Goal: Find specific page/section

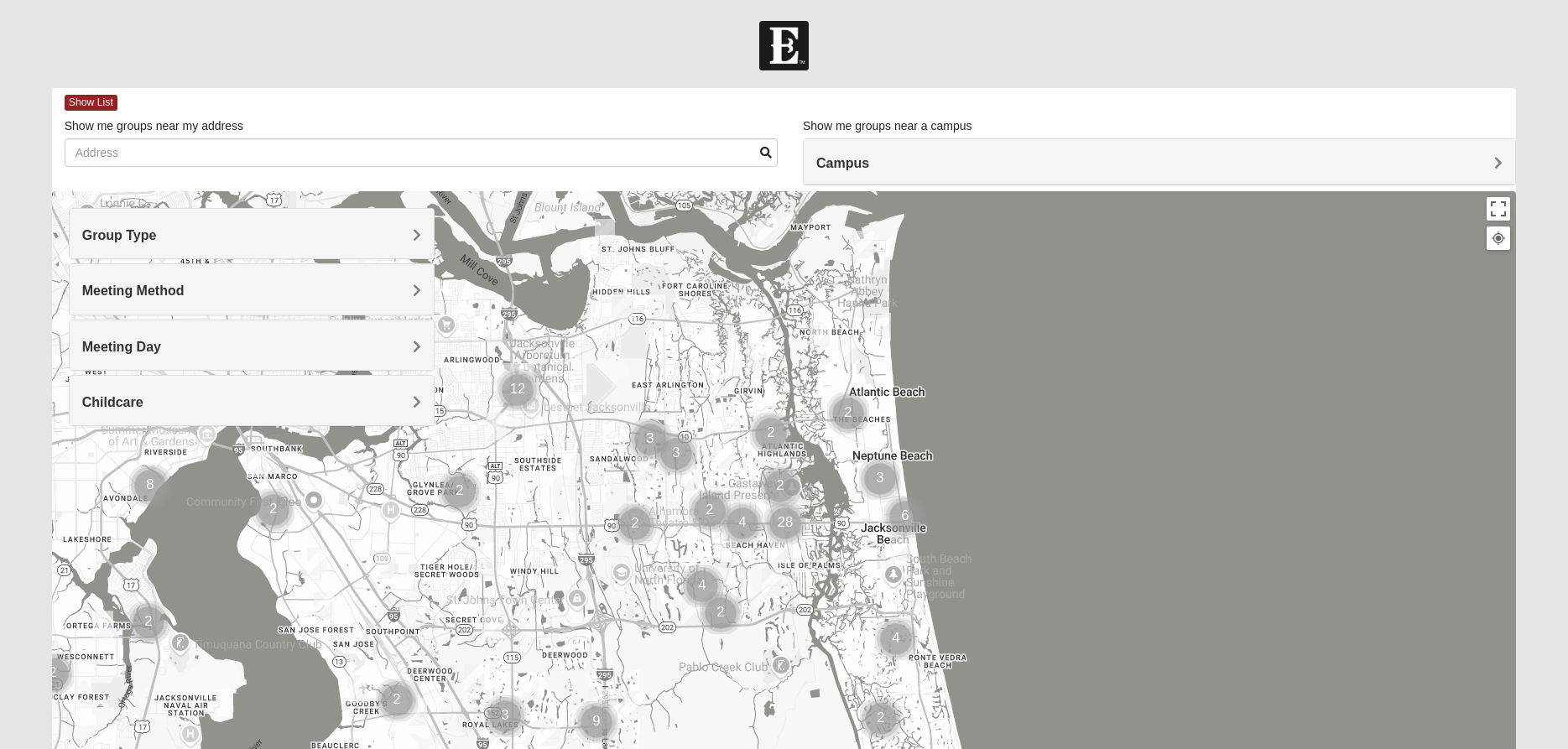
click at [157, 236] on span "Group Type" at bounding box center [119, 235] width 75 height 14
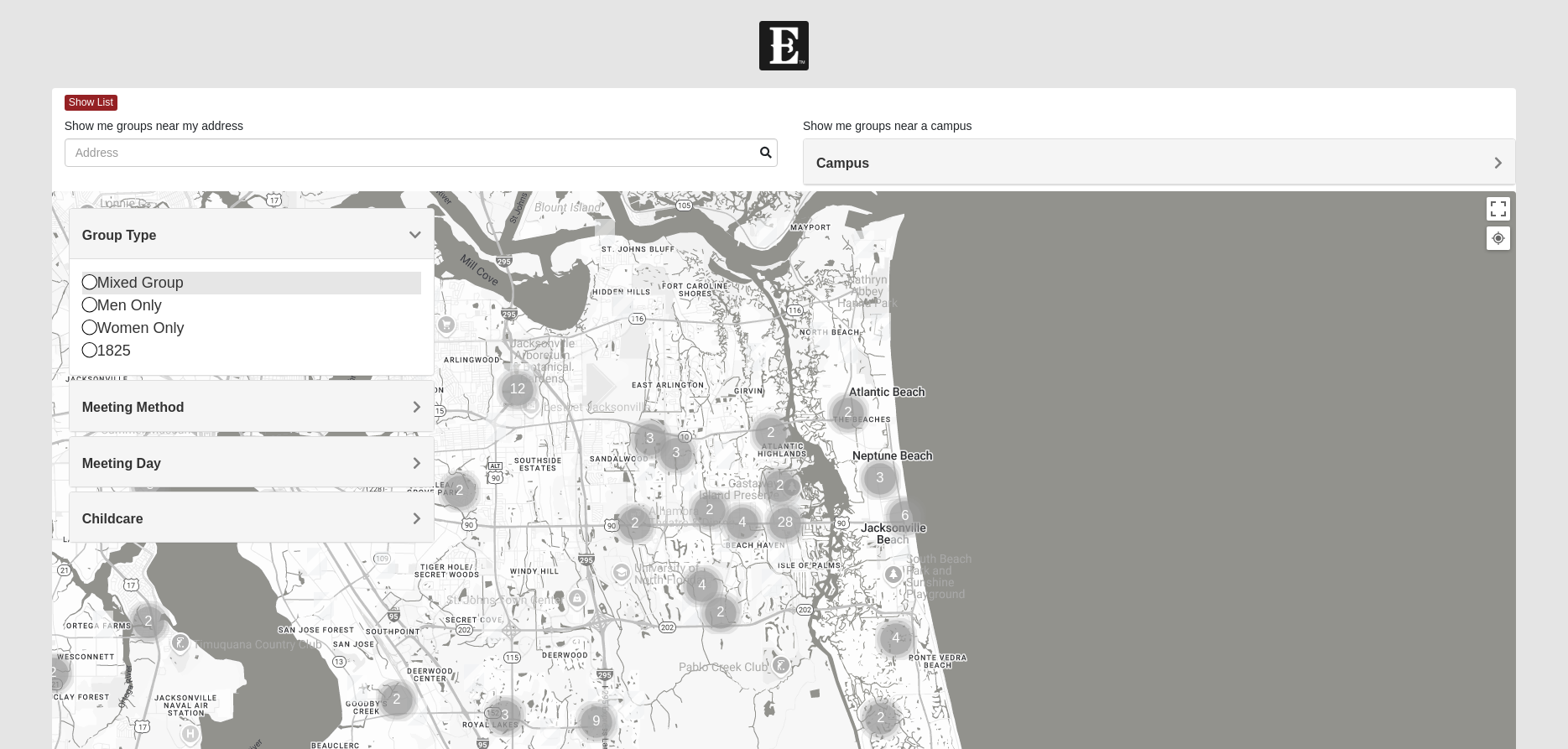
click at [87, 279] on icon at bounding box center [90, 282] width 15 height 15
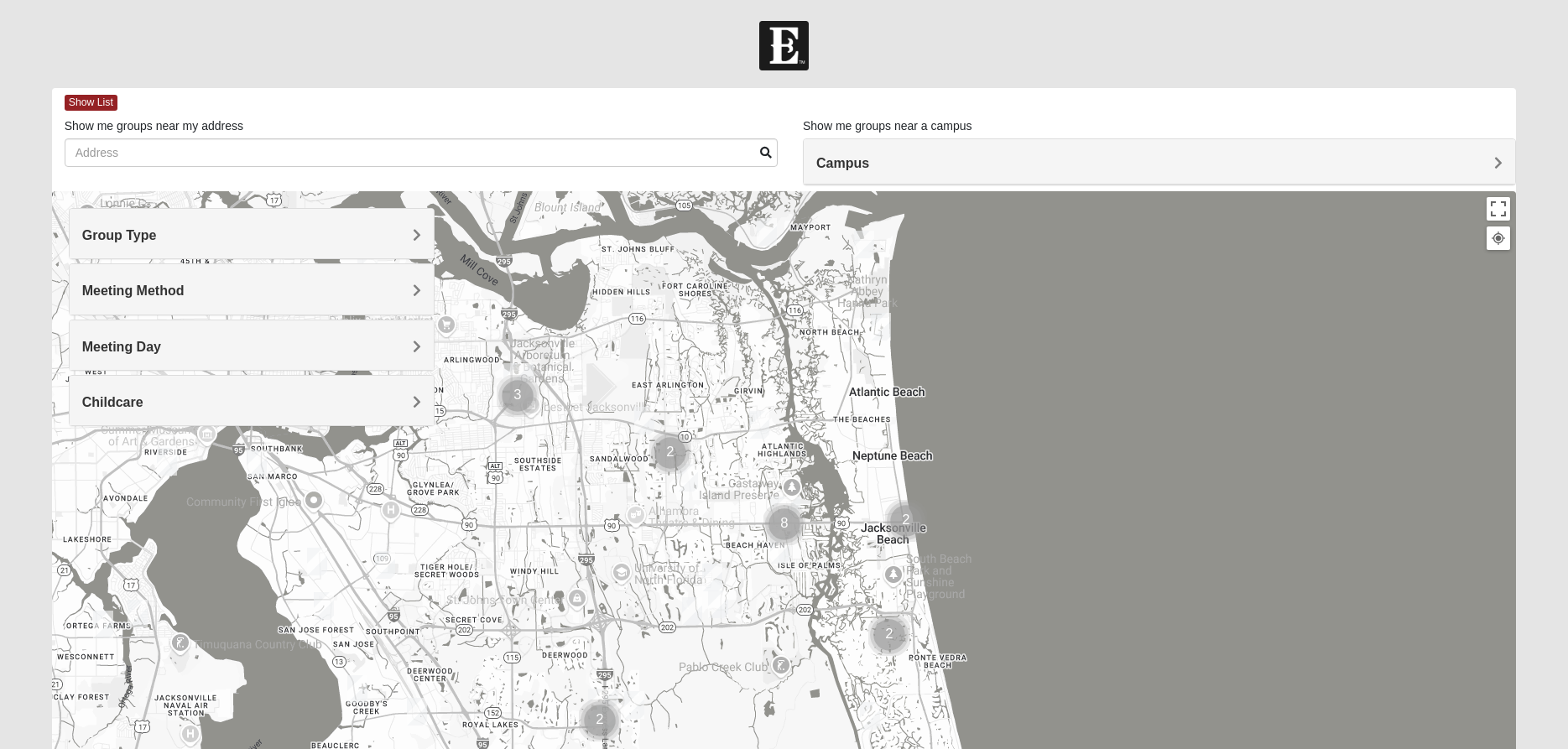
click at [116, 344] on span "Meeting Day" at bounding box center [121, 346] width 78 height 14
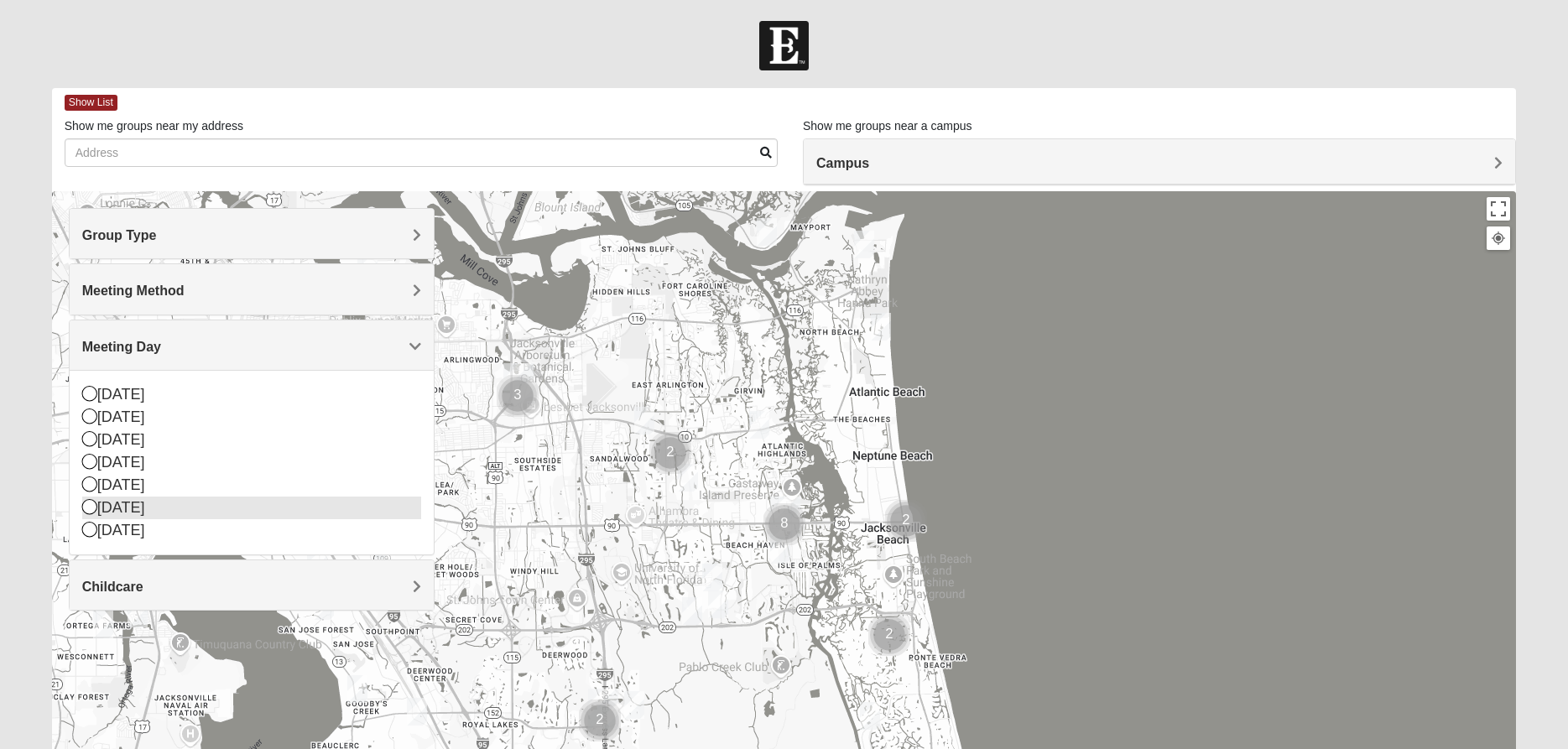
click at [90, 508] on icon at bounding box center [90, 506] width 15 height 15
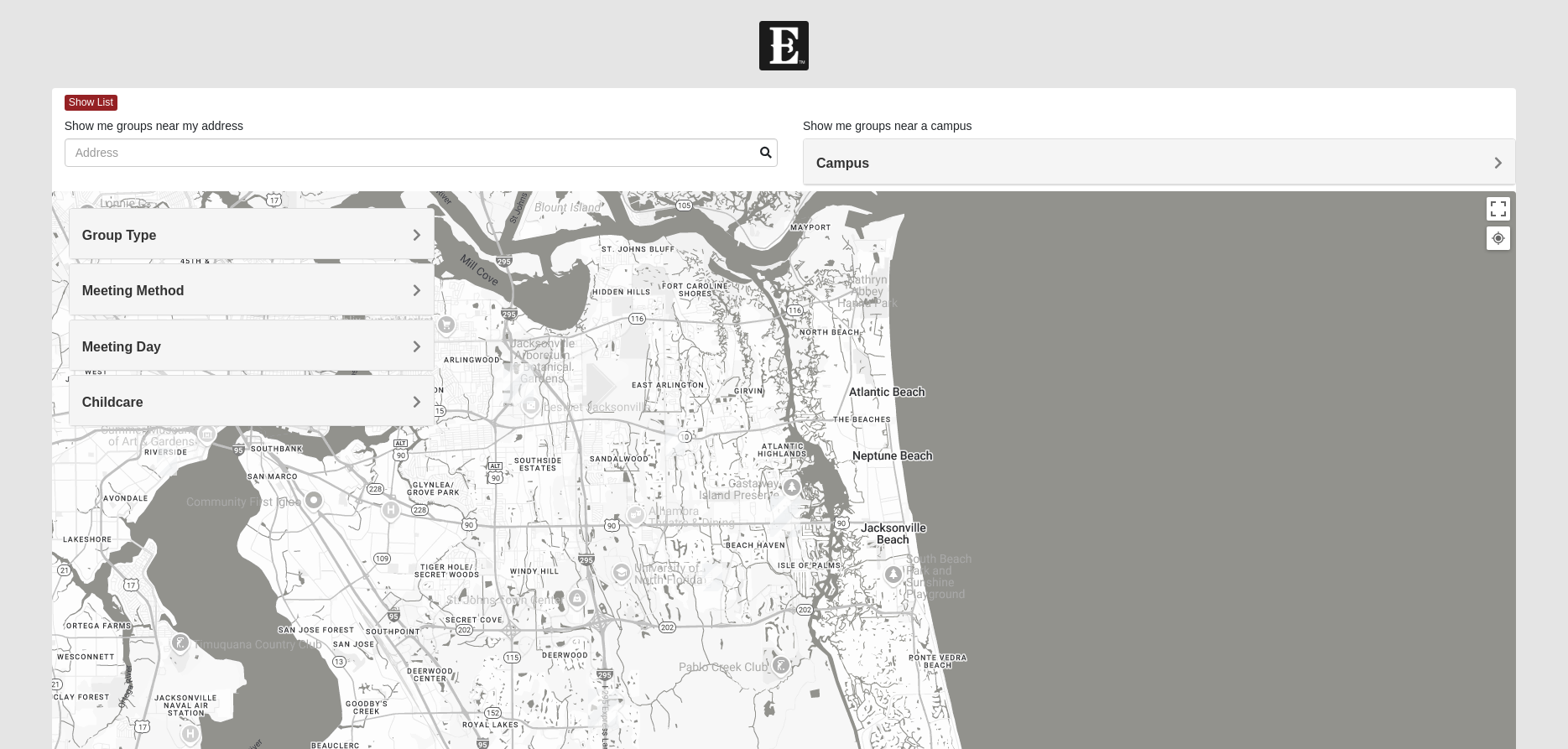
click at [413, 343] on h4 "Meeting Day" at bounding box center [251, 346] width 339 height 16
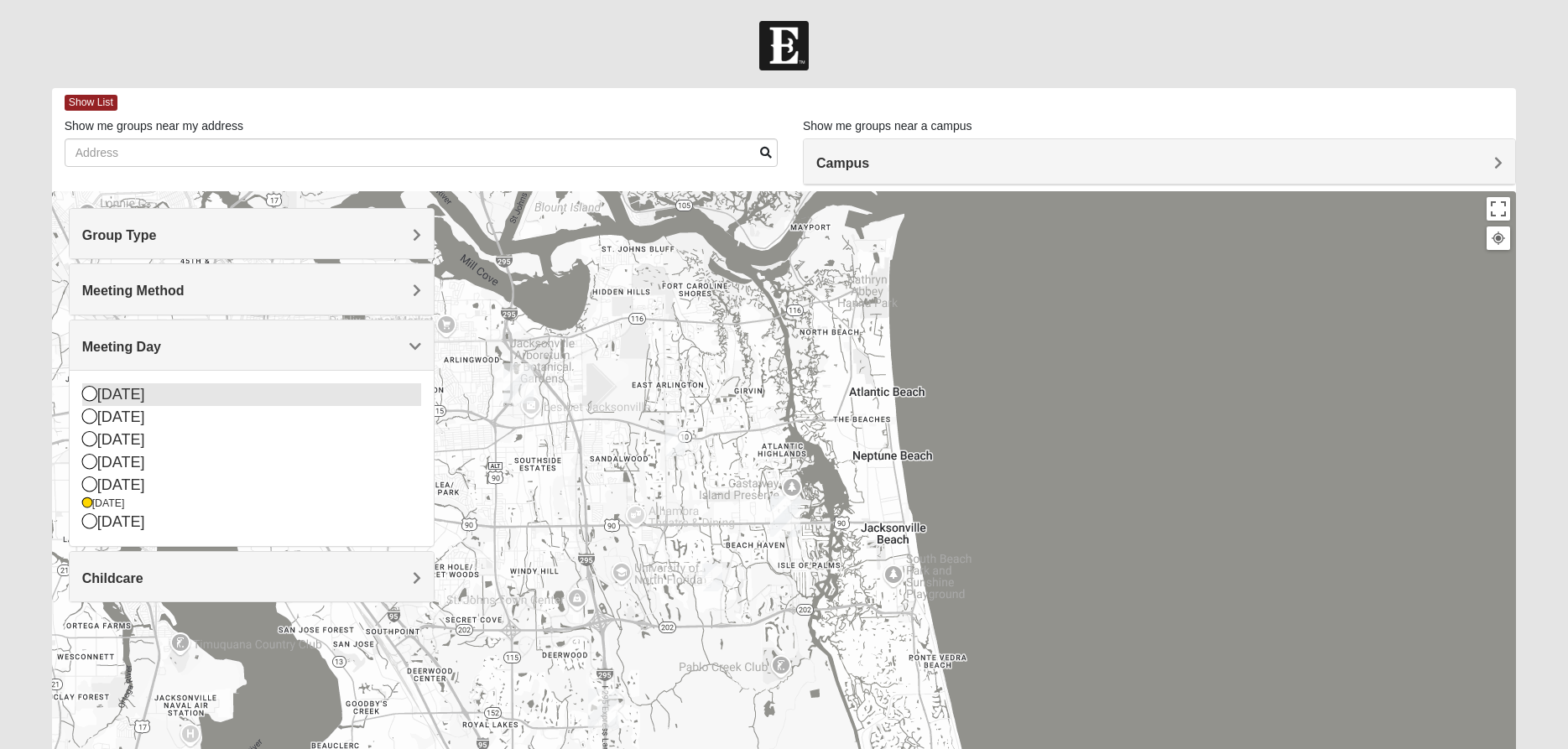
click at [86, 393] on icon at bounding box center [90, 393] width 15 height 15
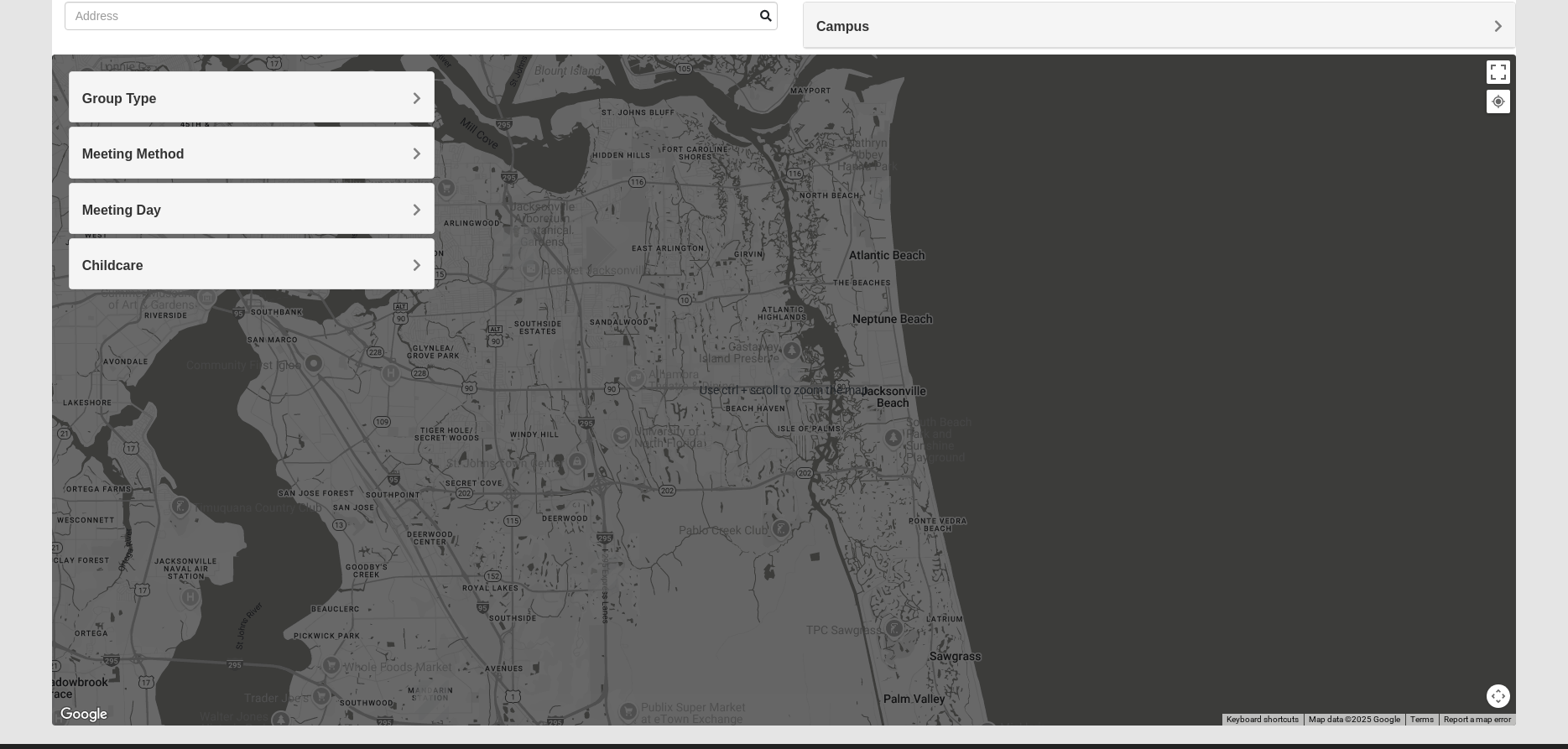
scroll to position [175, 0]
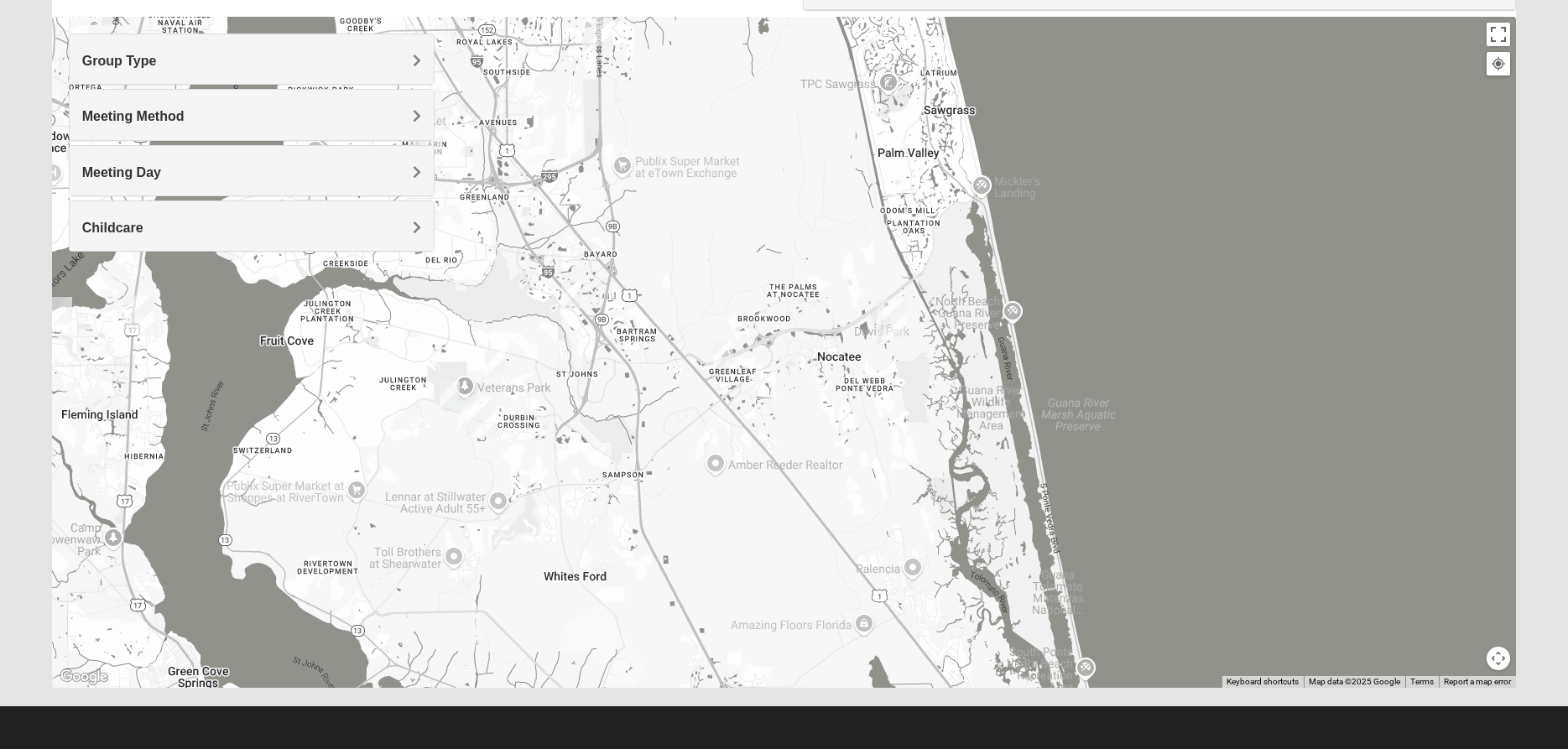
drag, startPoint x: 663, startPoint y: 589, endPoint x: 657, endPoint y: 78, distance: 511.0
click at [657, 78] on div at bounding box center [784, 352] width 1465 height 671
click at [480, 407] on img "St. Johns" at bounding box center [480, 417] width 30 height 41
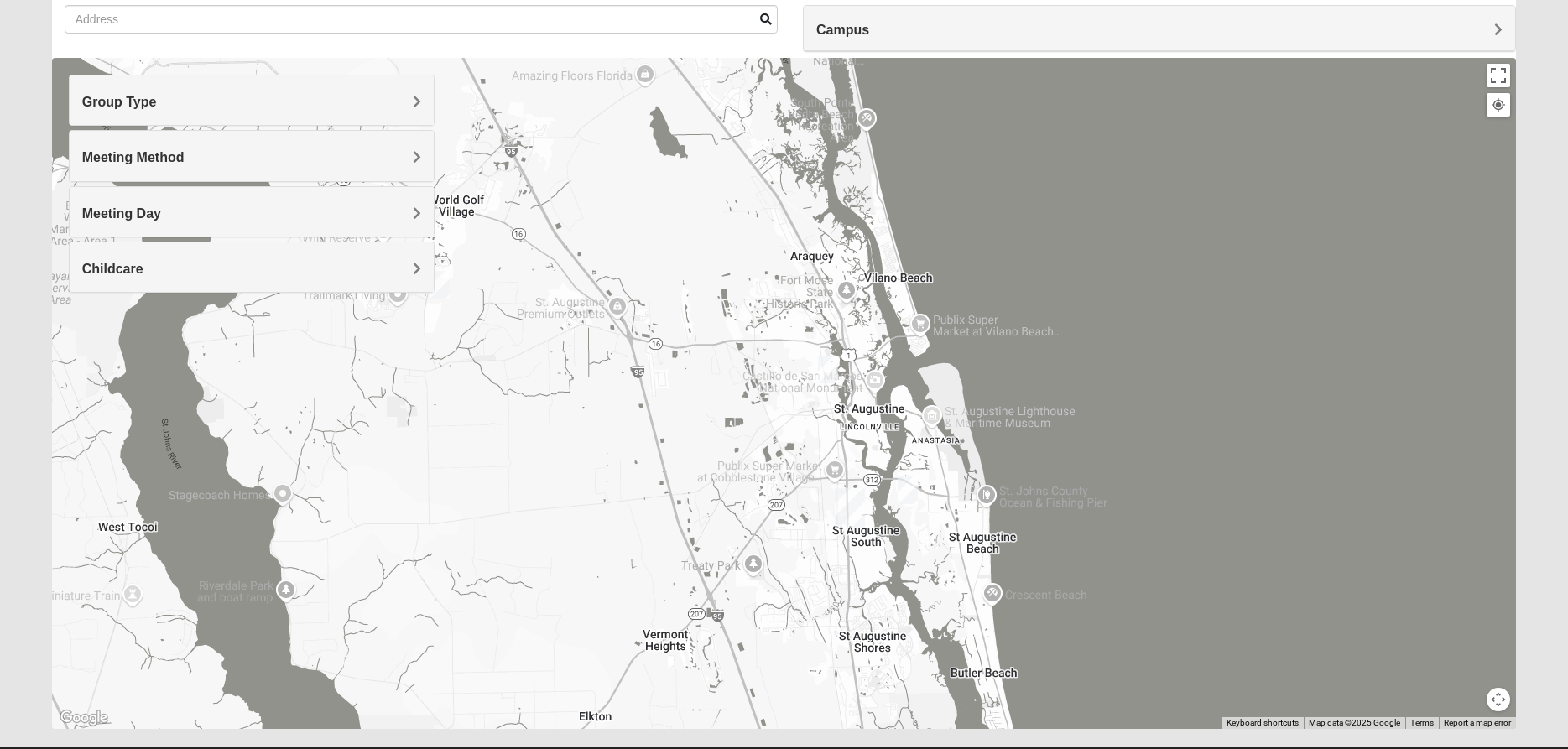
scroll to position [125, 0]
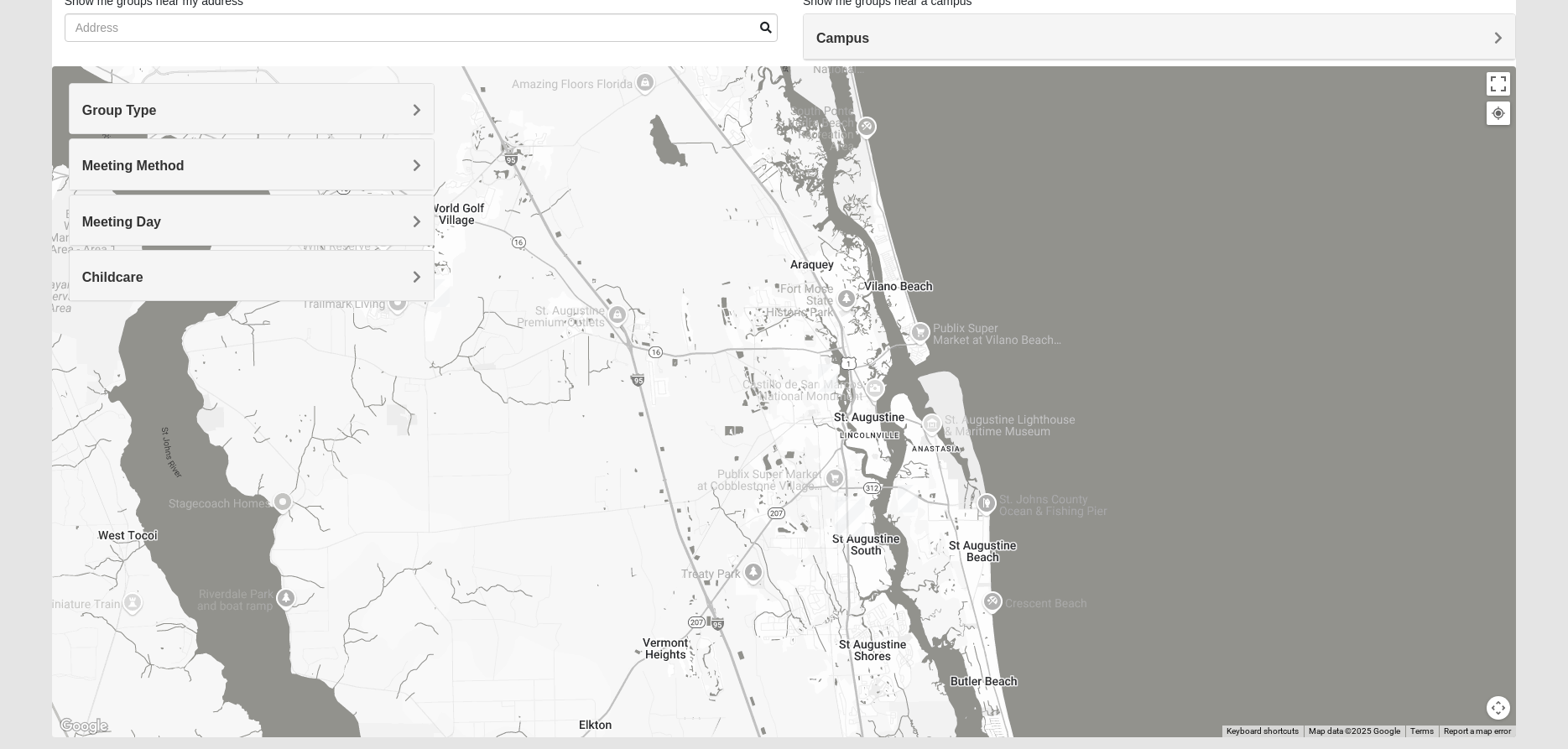
drag, startPoint x: 687, startPoint y: 523, endPoint x: 469, endPoint y: -8, distance: 574.0
click at [469, 66] on div "St. [PERSON_NAME] [STREET_ADDRESS][PERSON_NAME] Use ctrl + scroll to zoom the m…" at bounding box center [784, 402] width 1465 height 671
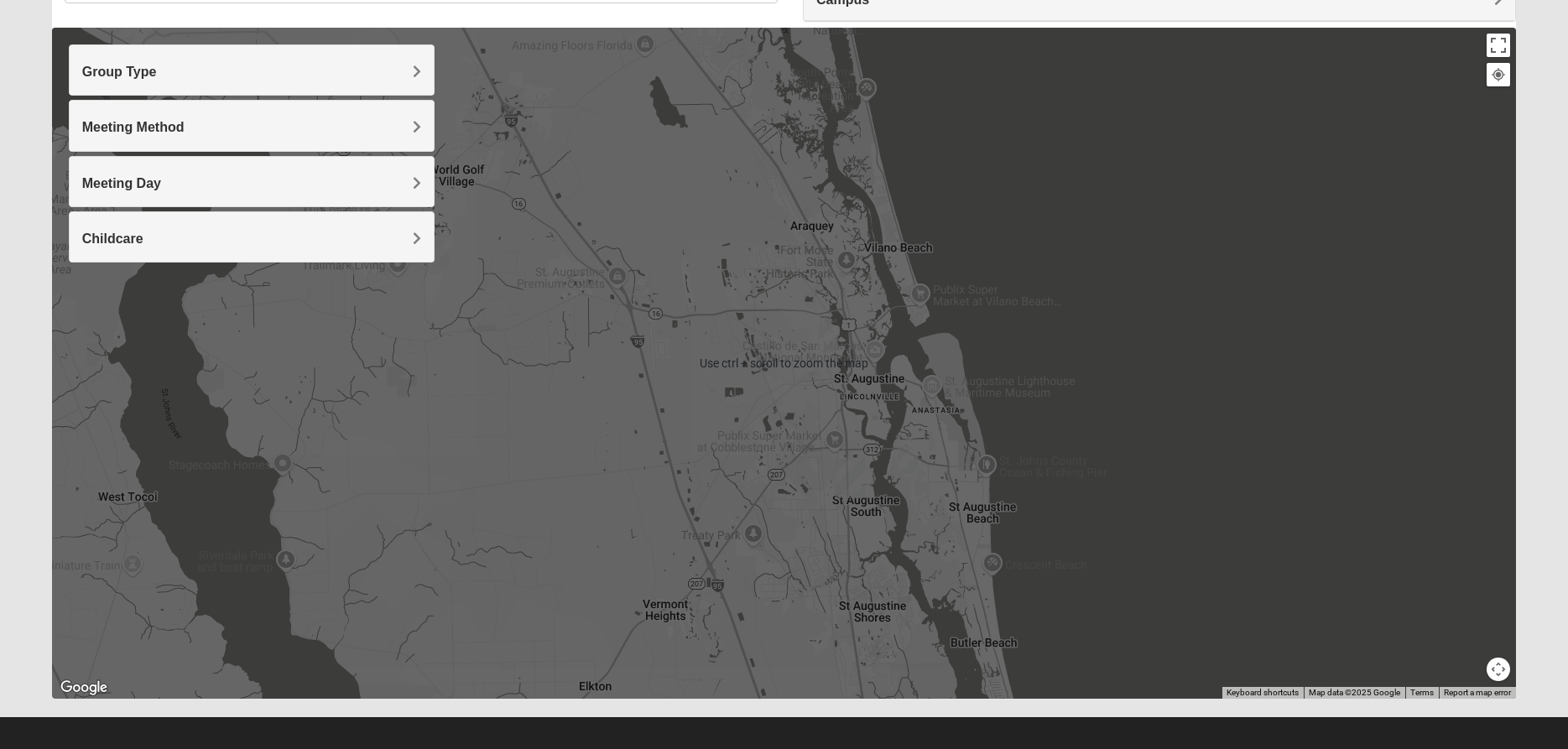
scroll to position [175, 0]
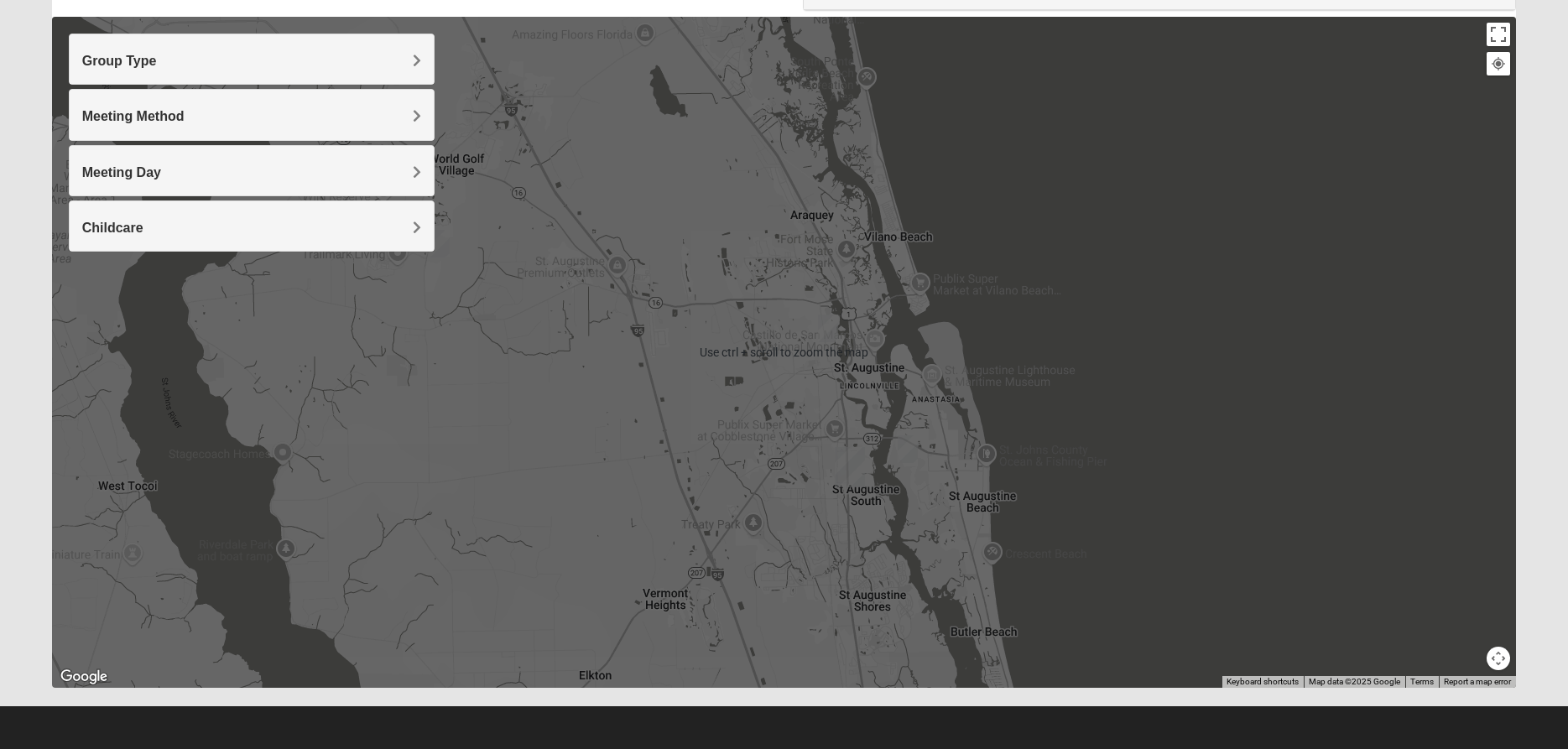
click at [861, 517] on div "St. [PERSON_NAME] [STREET_ADDRESS][PERSON_NAME]" at bounding box center [784, 352] width 1465 height 671
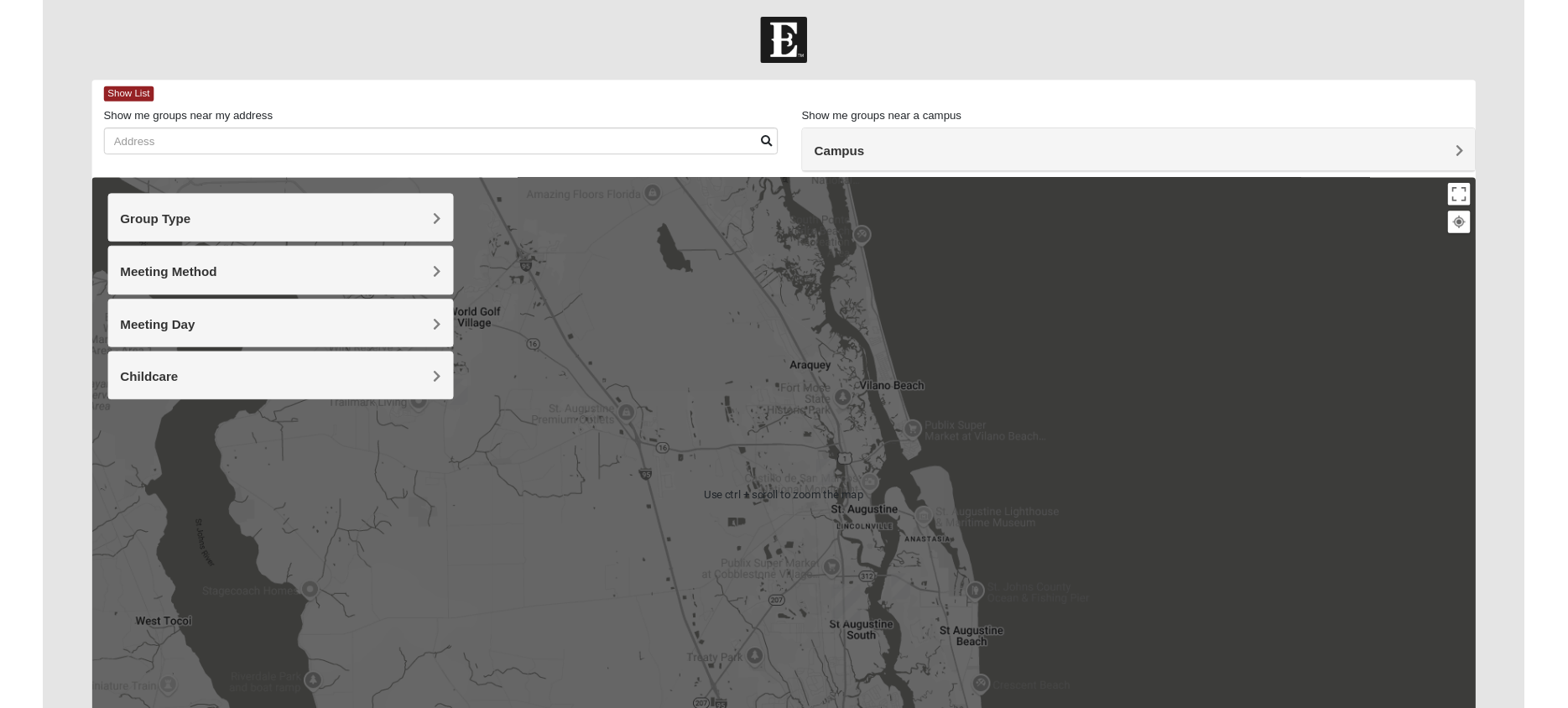
scroll to position [0, 0]
